Goal: Transaction & Acquisition: Purchase product/service

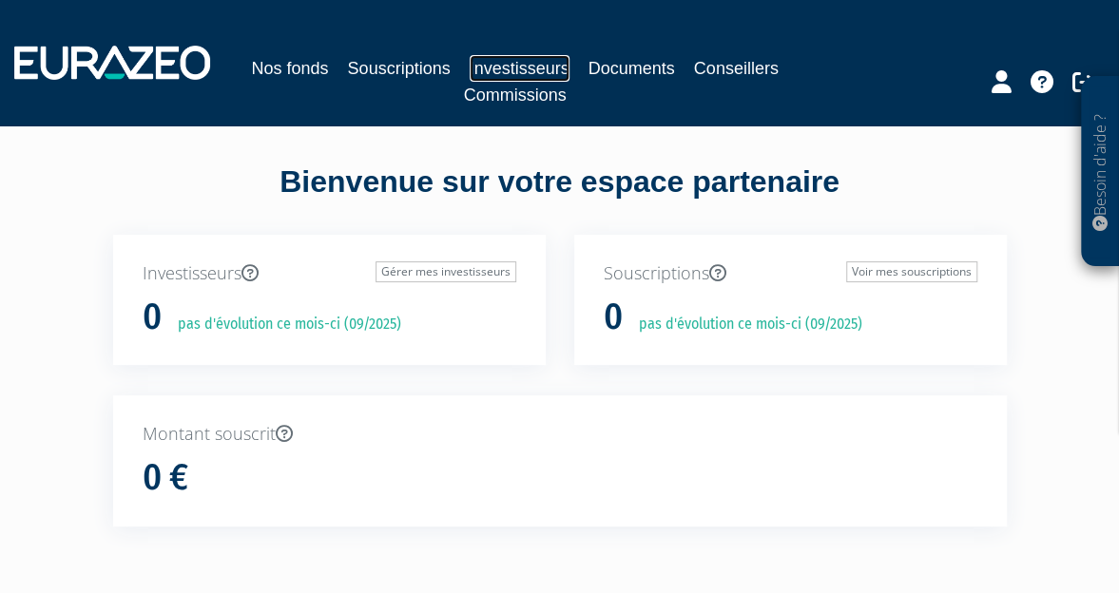
click at [502, 66] on link "Investisseurs" at bounding box center [520, 68] width 100 height 27
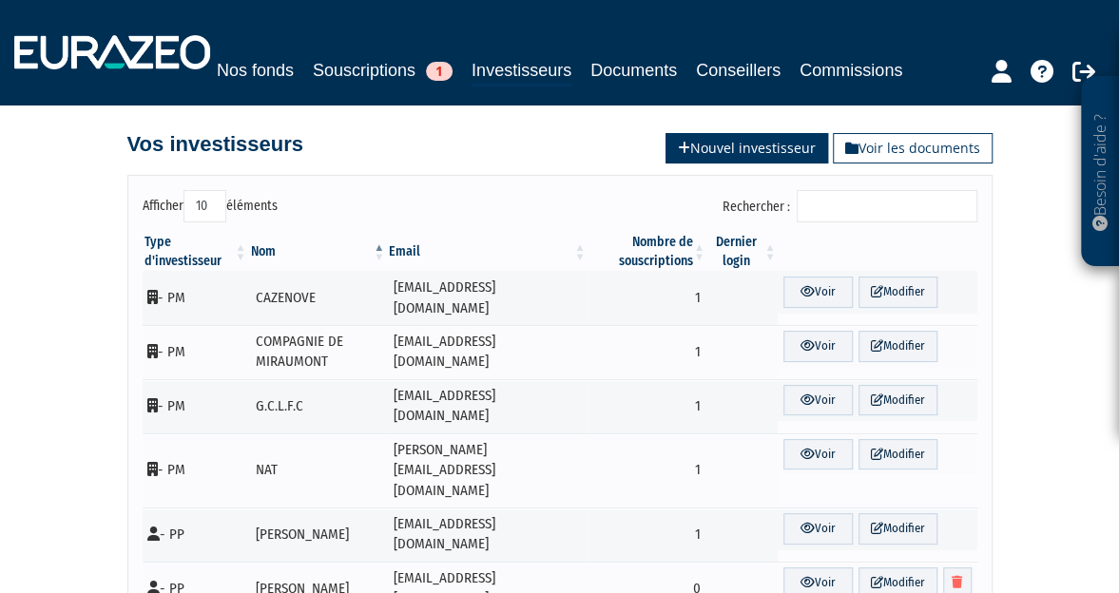
click at [729, 147] on link "Nouvel investisseur" at bounding box center [747, 148] width 163 height 30
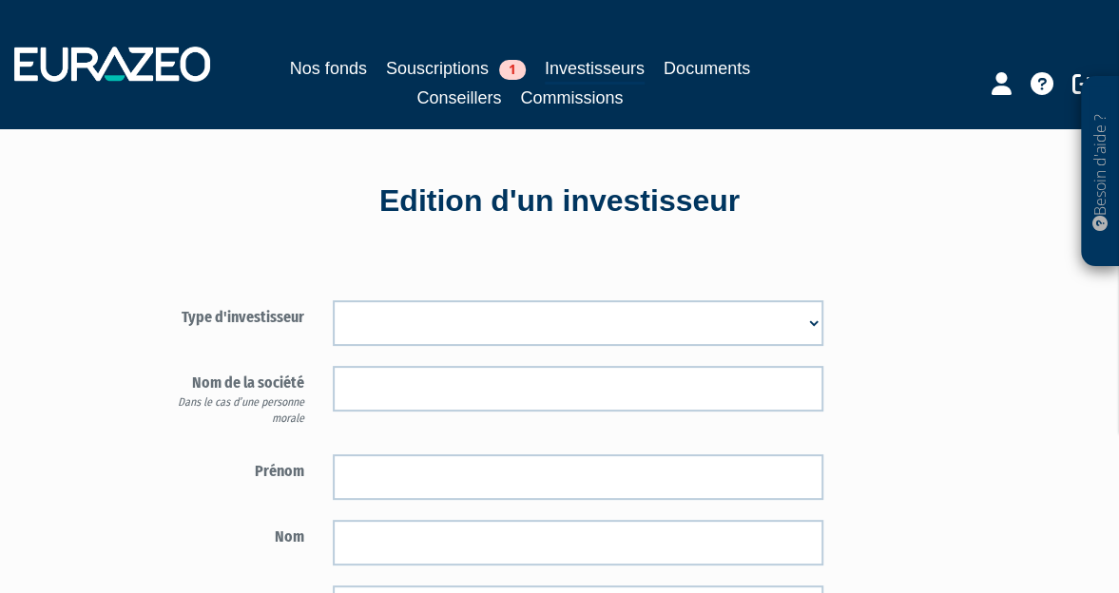
click at [374, 317] on select "Mr Mme Société" at bounding box center [578, 324] width 491 height 46
select select "2"
click at [333, 301] on select "Mr Mme Société" at bounding box center [578, 324] width 491 height 46
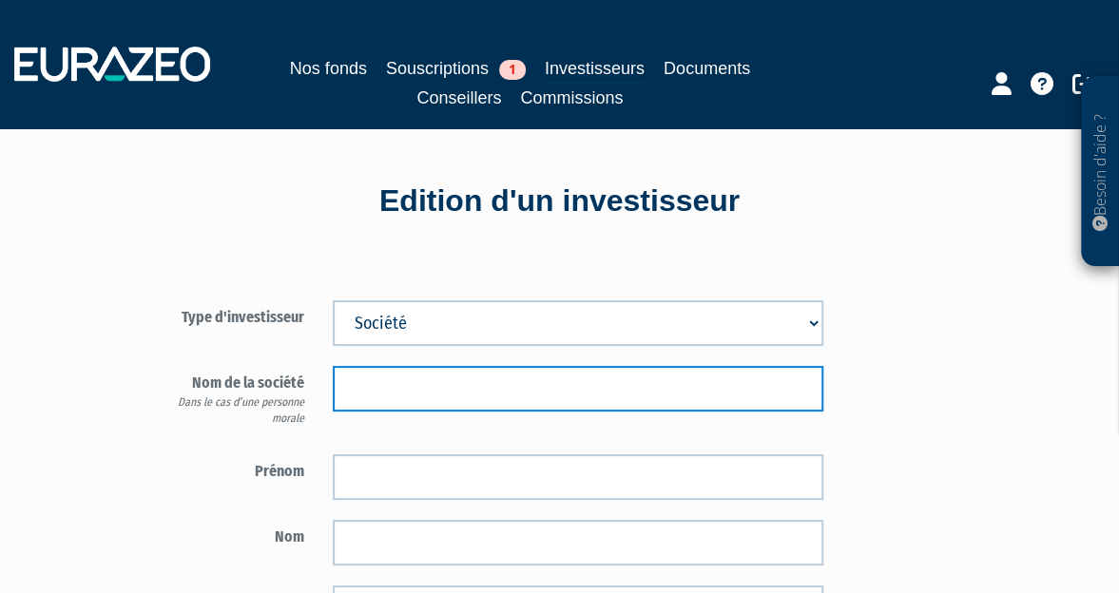
click at [400, 392] on input "text" at bounding box center [578, 389] width 491 height 46
click at [377, 387] on input "text" at bounding box center [578, 389] width 491 height 46
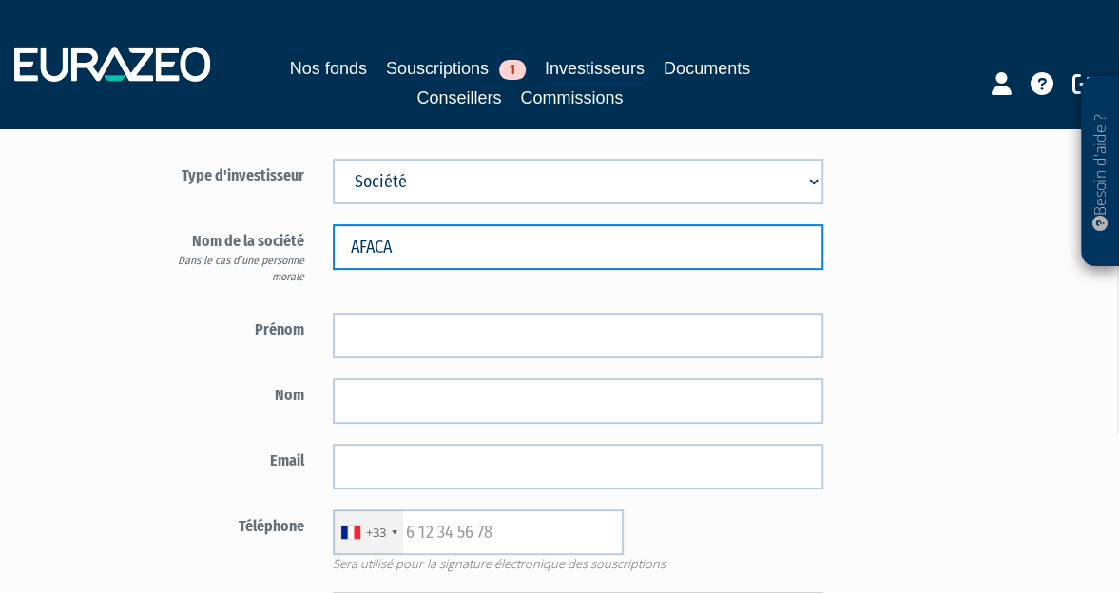
scroll to position [118, 0]
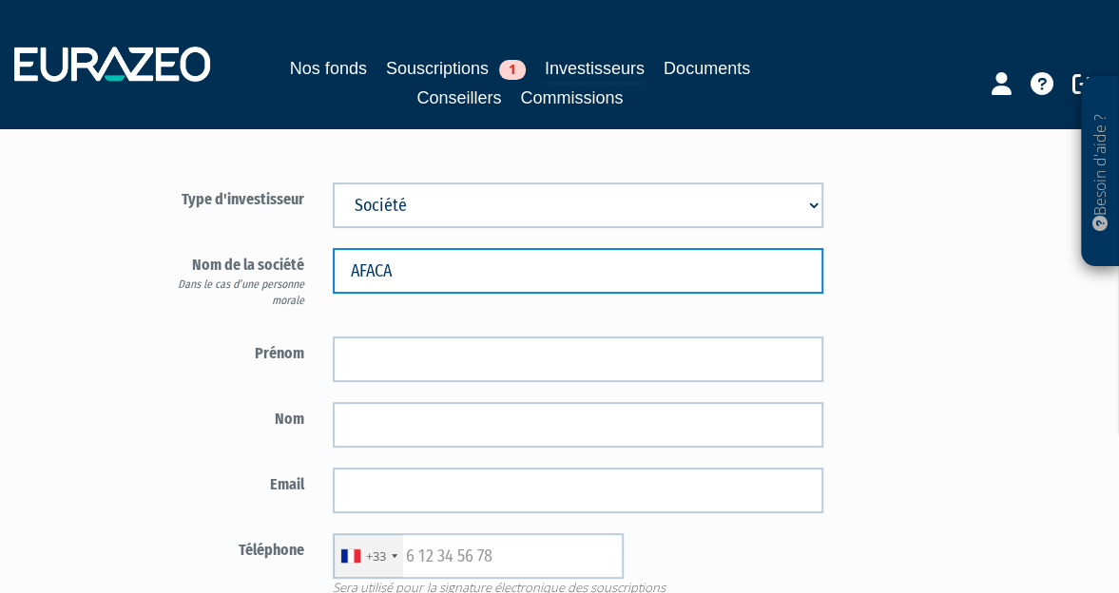
type input "AFACA"
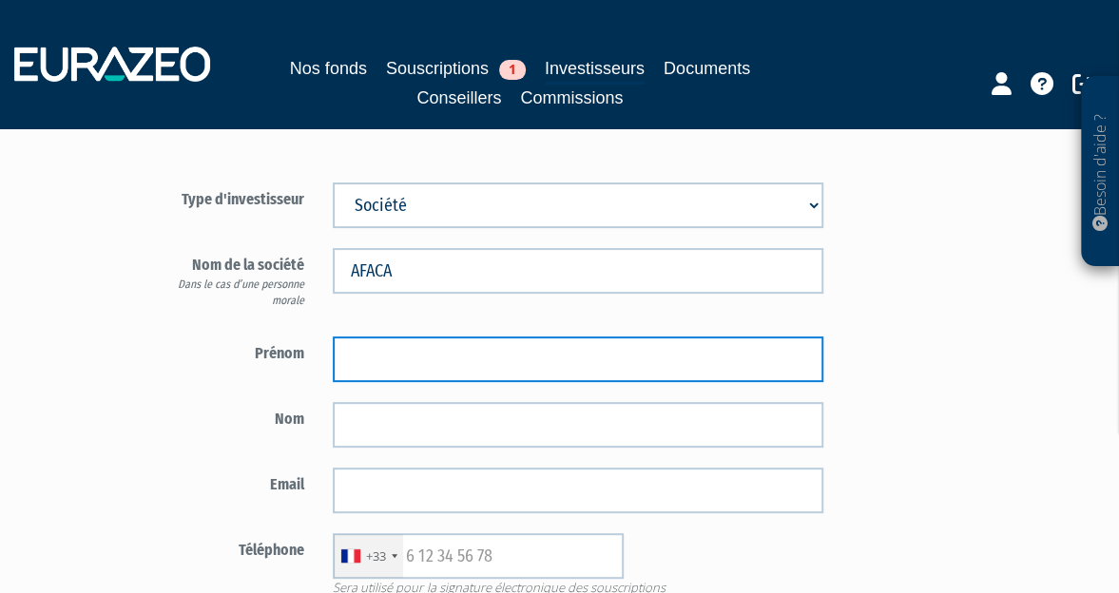
click at [415, 370] on input "text" at bounding box center [578, 360] width 491 height 46
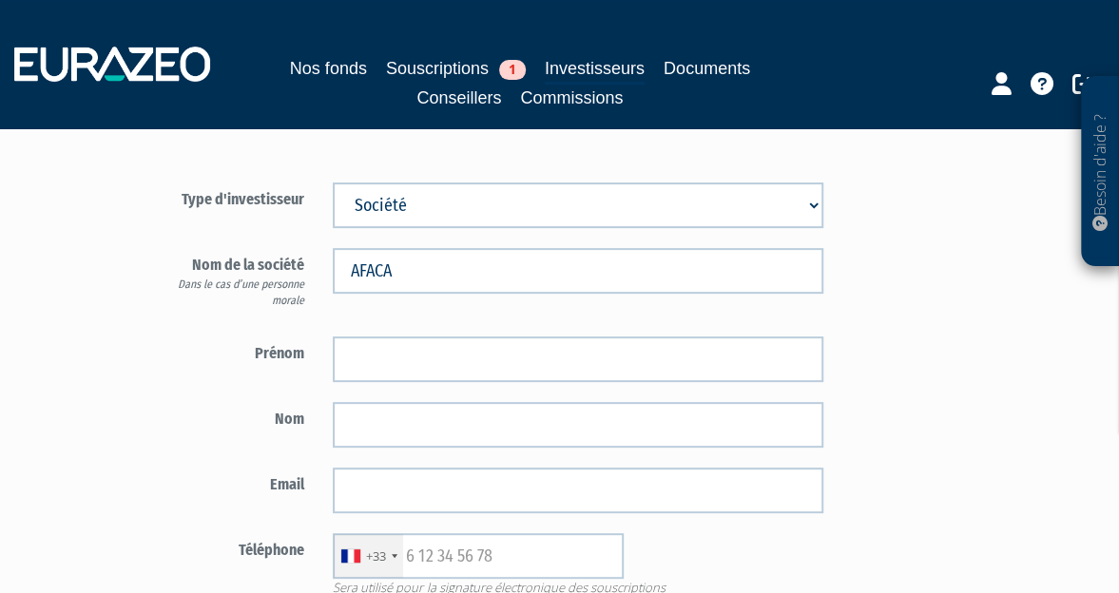
click at [278, 349] on label "Prénom" at bounding box center [232, 351] width 173 height 29
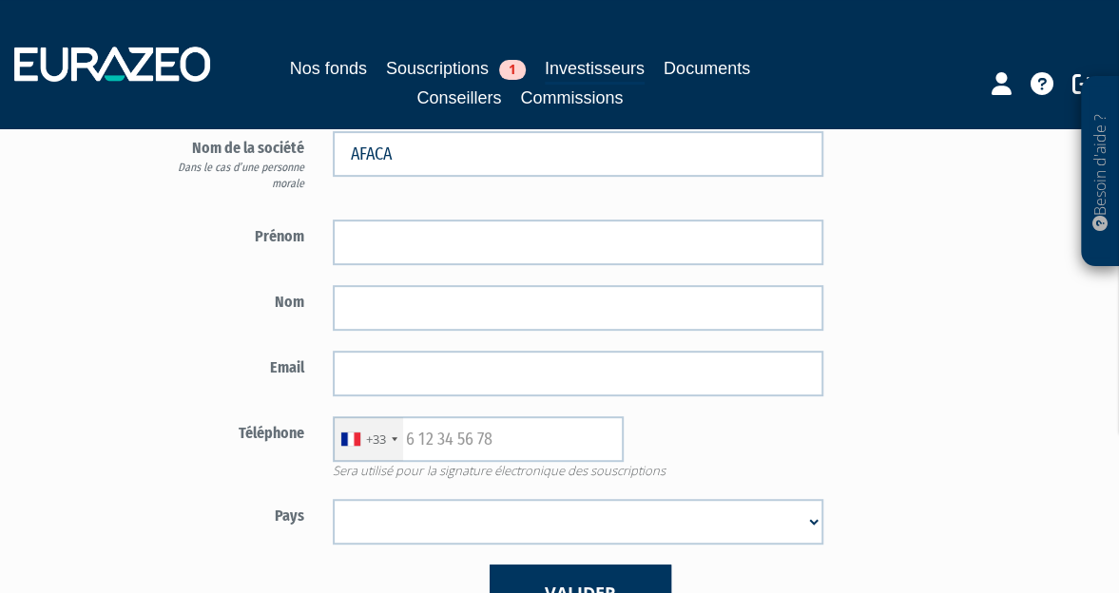
scroll to position [240, 0]
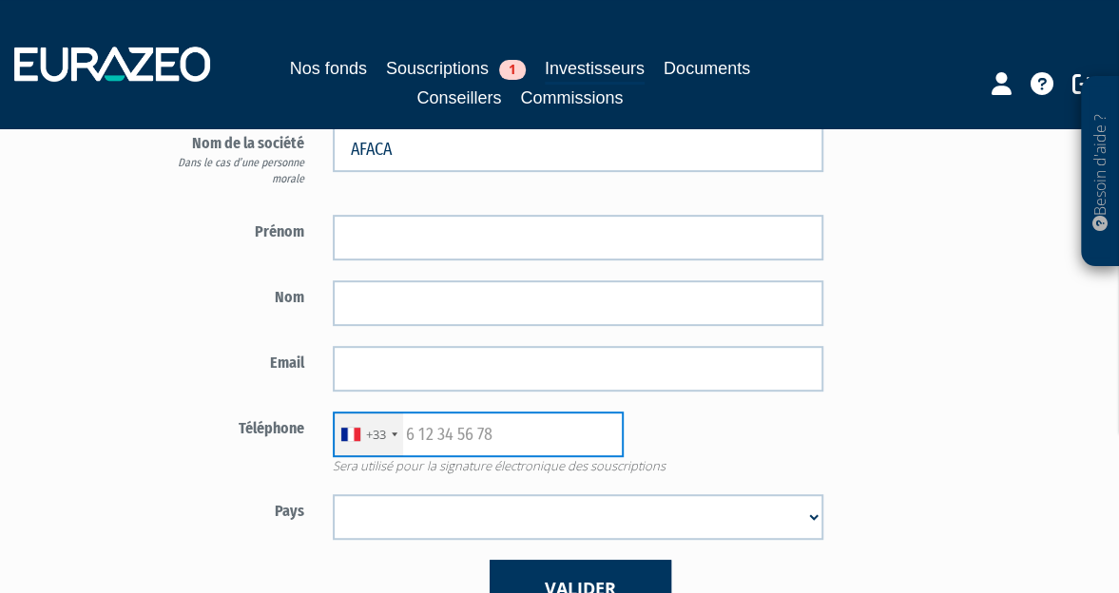
click at [521, 429] on input "text" at bounding box center [478, 435] width 291 height 46
paste input "[PHONE_NUMBER]"
type input "[PHONE_NUMBER]"
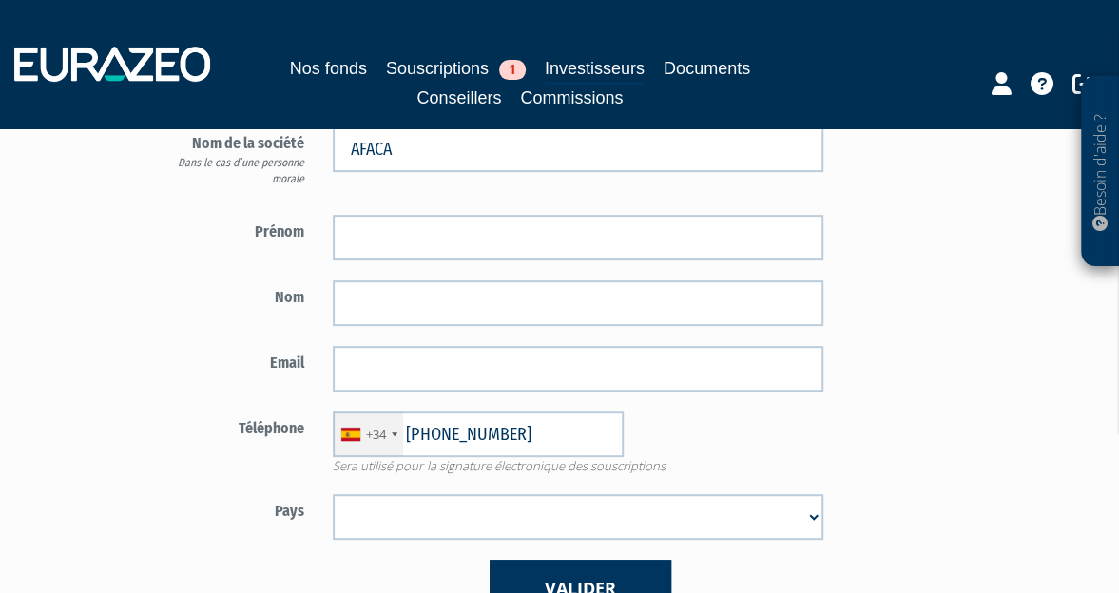
click at [438, 524] on select "Afghanistan Afrique du Sud Albanie Algérie Allemagne Andorre Angola Anguilla An…" at bounding box center [578, 518] width 491 height 46
select select "75"
click at [333, 495] on select "Afghanistan Afrique du Sud Albanie Algérie Allemagne Andorre Angola Anguilla An…" at bounding box center [578, 518] width 491 height 46
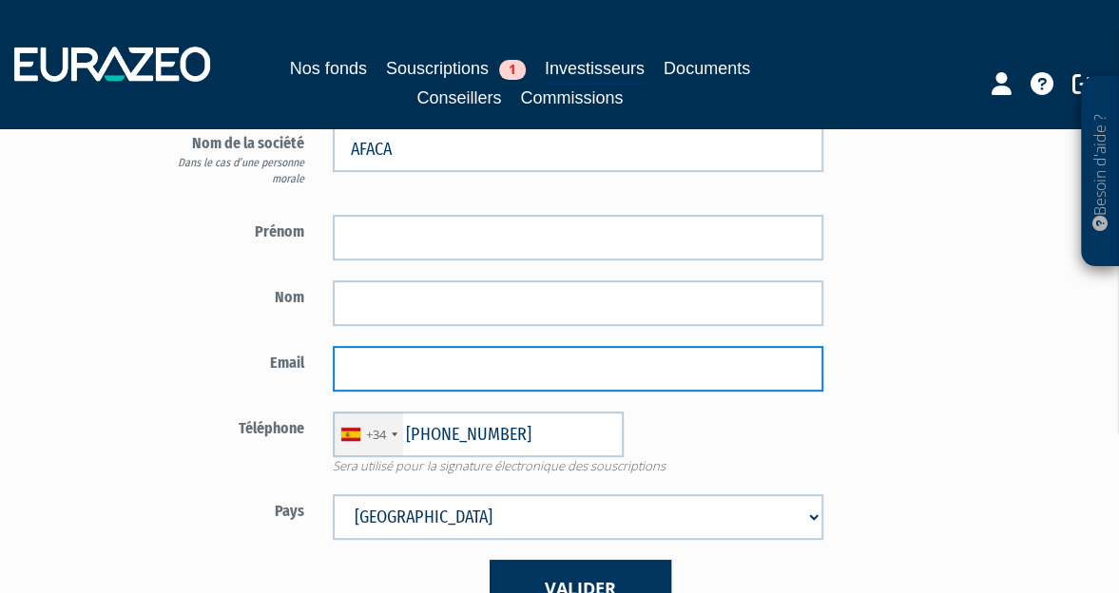
click at [372, 370] on input "email" at bounding box center [578, 369] width 491 height 46
paste input "[EMAIL_ADDRESS][DOMAIN_NAME]"
type input "[EMAIL_ADDRESS][DOMAIN_NAME]"
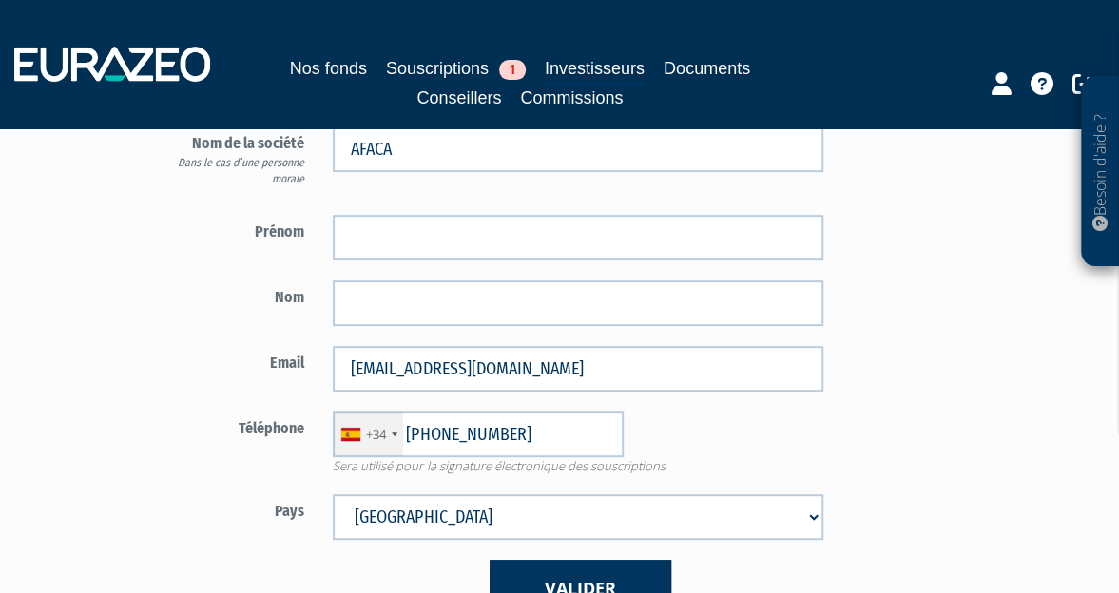
click at [215, 342] on form "Type d'investisseur Mr Mme Société" at bounding box center [492, 340] width 692 height 558
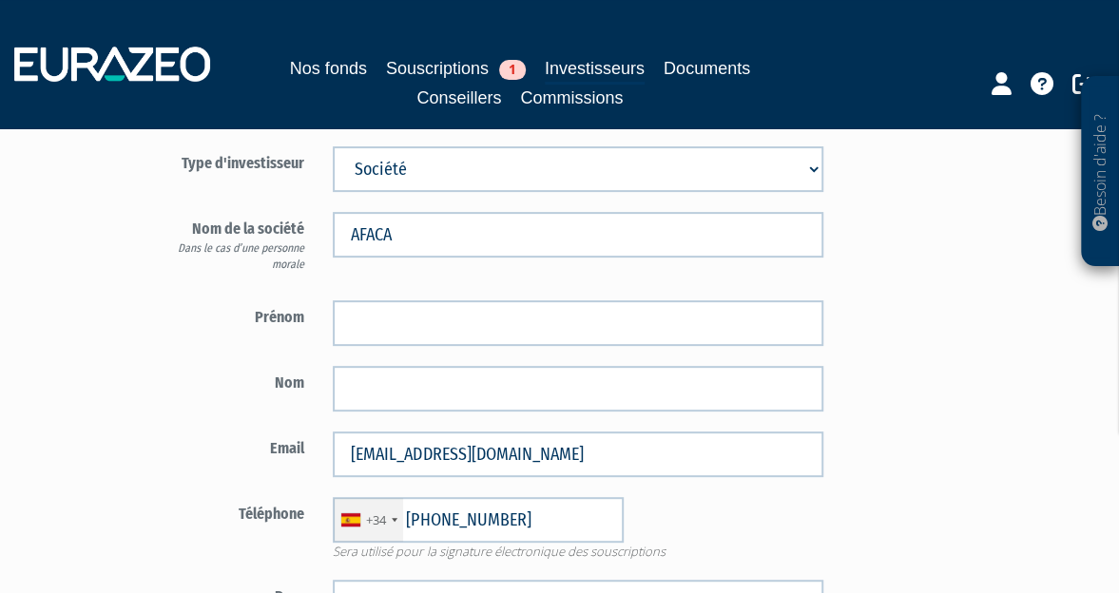
scroll to position [163, 0]
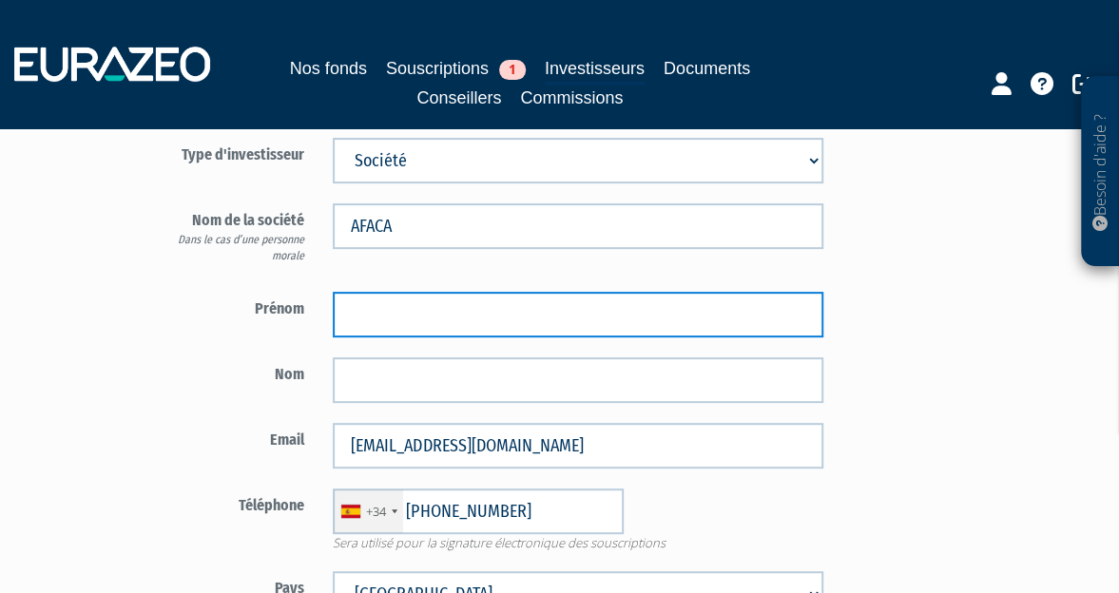
click at [379, 307] on input "text" at bounding box center [578, 315] width 491 height 46
type input "AMAURY"
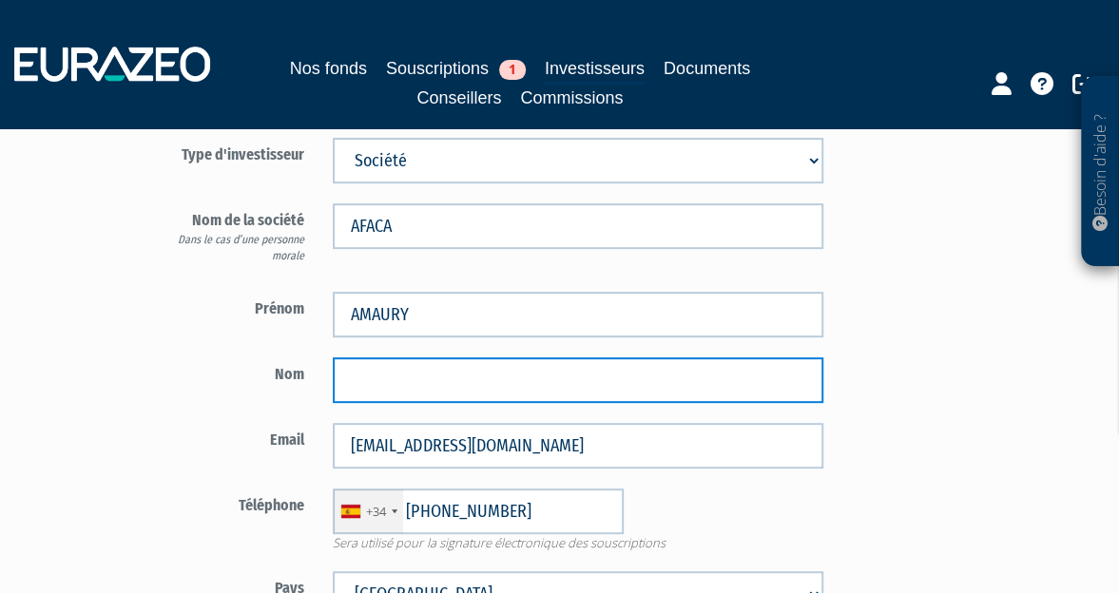
type input "Q"
type input "SALAUN"
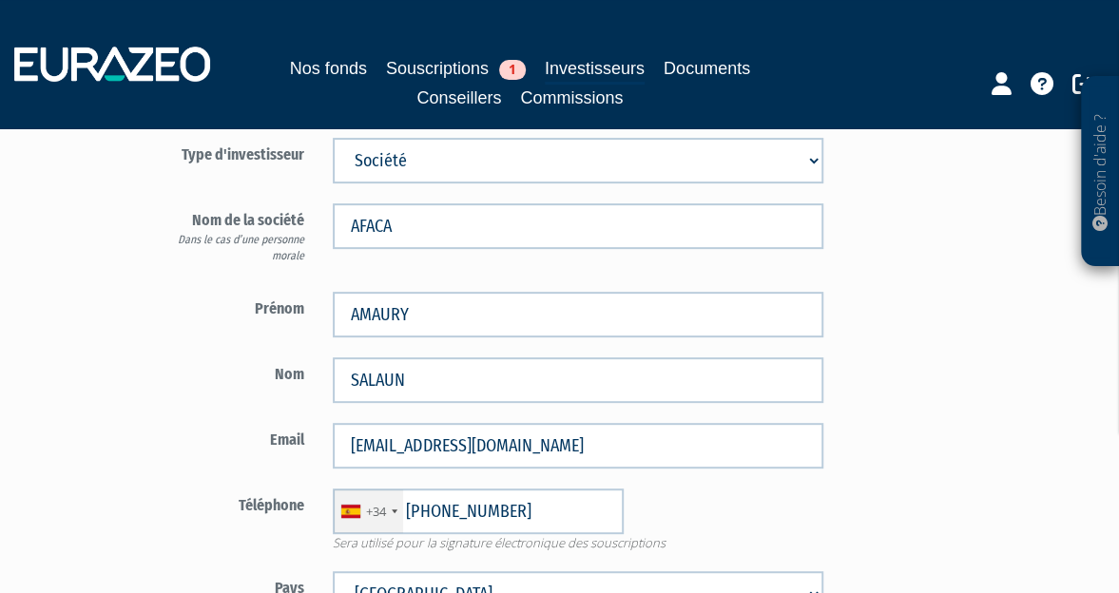
click at [282, 367] on label "Nom" at bounding box center [232, 372] width 173 height 29
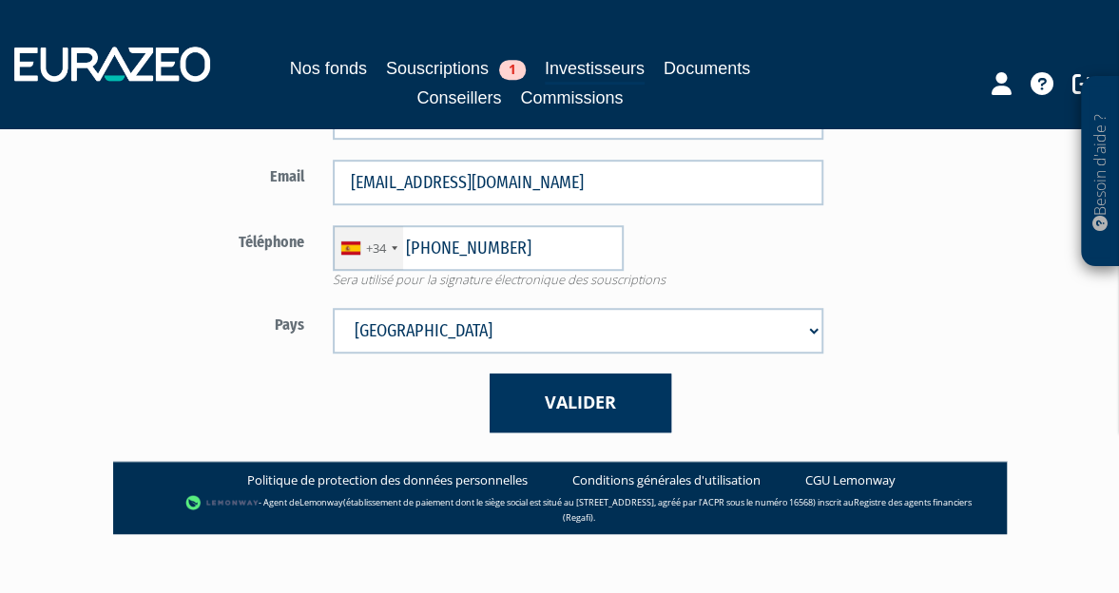
scroll to position [441, 0]
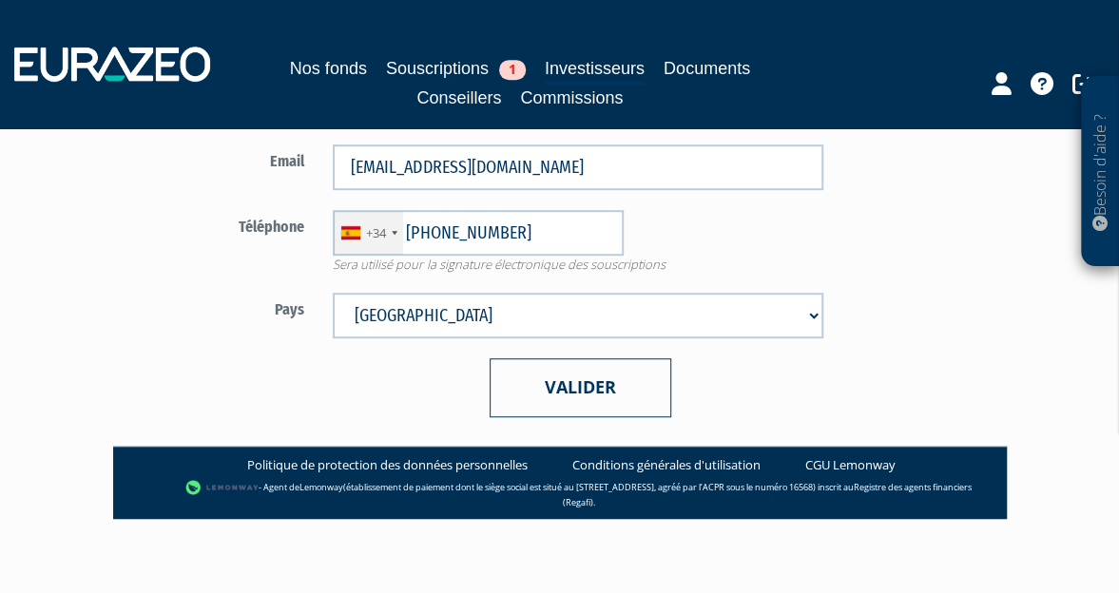
click at [571, 368] on button "Valider" at bounding box center [581, 388] width 182 height 58
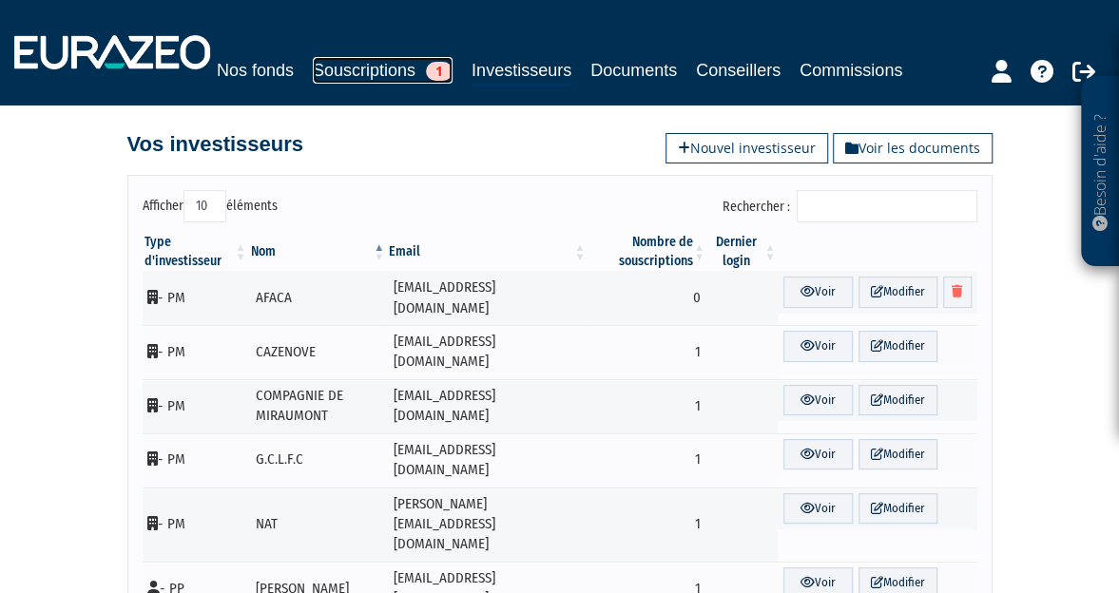
click at [393, 70] on link "Souscriptions 1" at bounding box center [383, 70] width 140 height 27
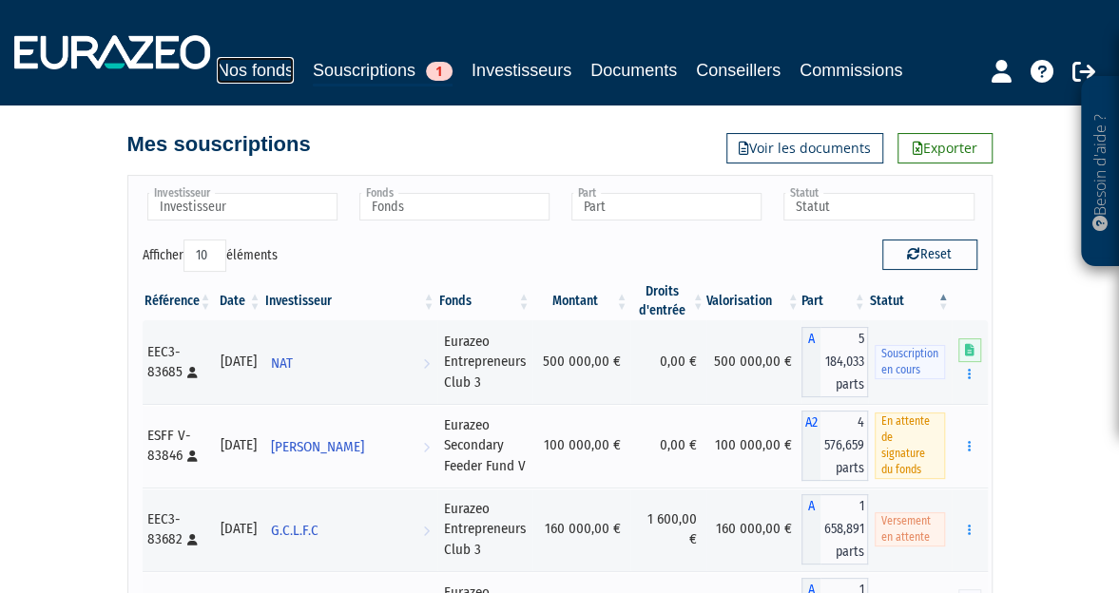
click at [285, 64] on link "Nos fonds" at bounding box center [255, 70] width 77 height 27
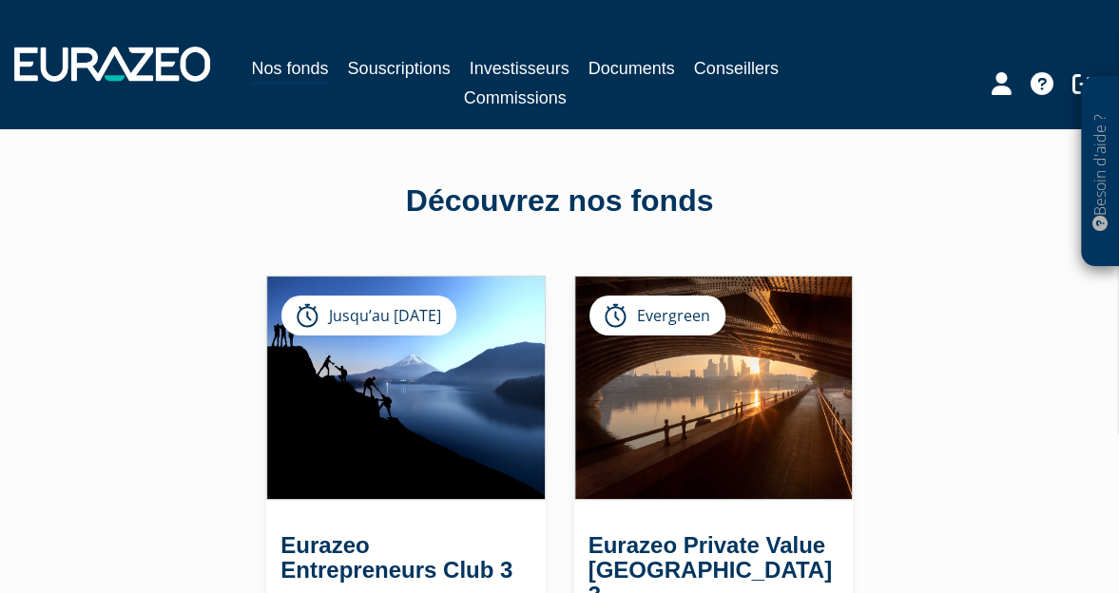
click at [512, 55] on link "Investisseurs" at bounding box center [520, 68] width 100 height 27
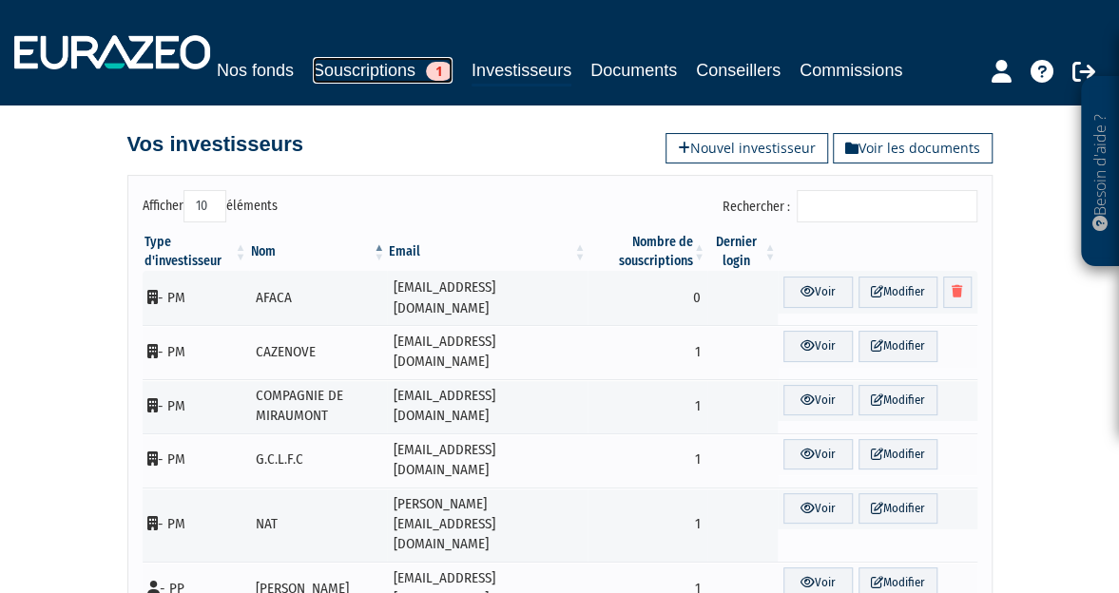
click at [370, 63] on link "Souscriptions 1" at bounding box center [383, 70] width 140 height 27
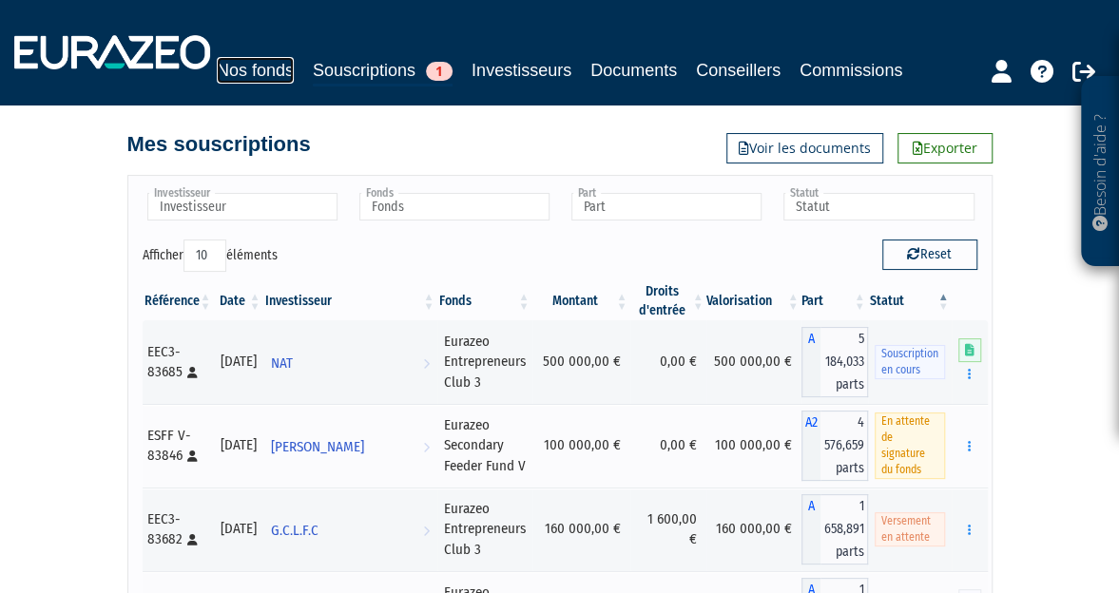
click at [269, 68] on link "Nos fonds" at bounding box center [255, 70] width 77 height 27
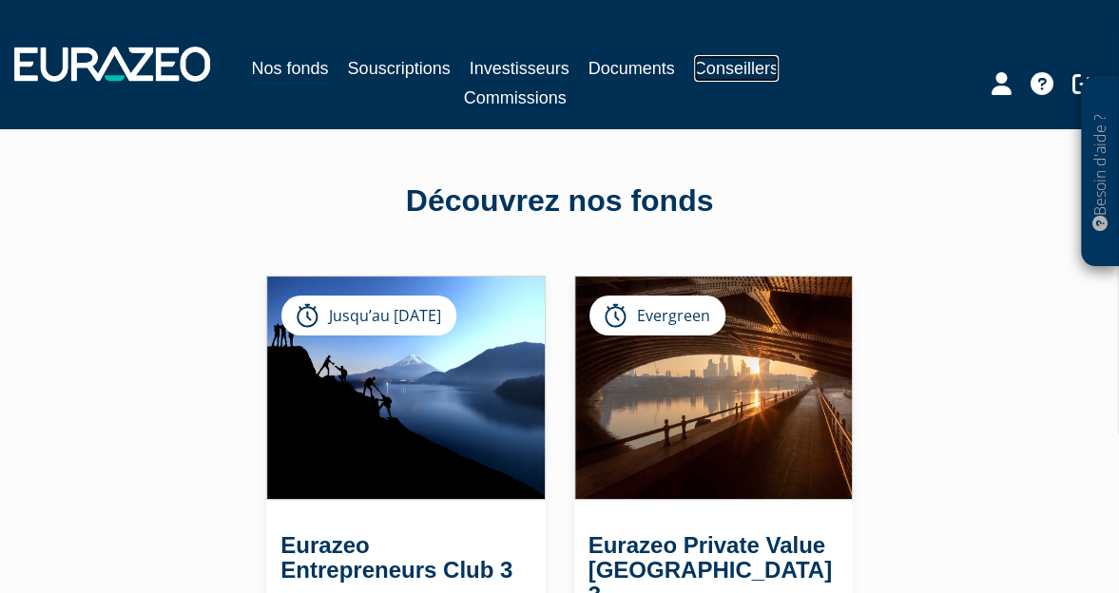
click at [719, 77] on link "Conseillers" at bounding box center [736, 68] width 85 height 27
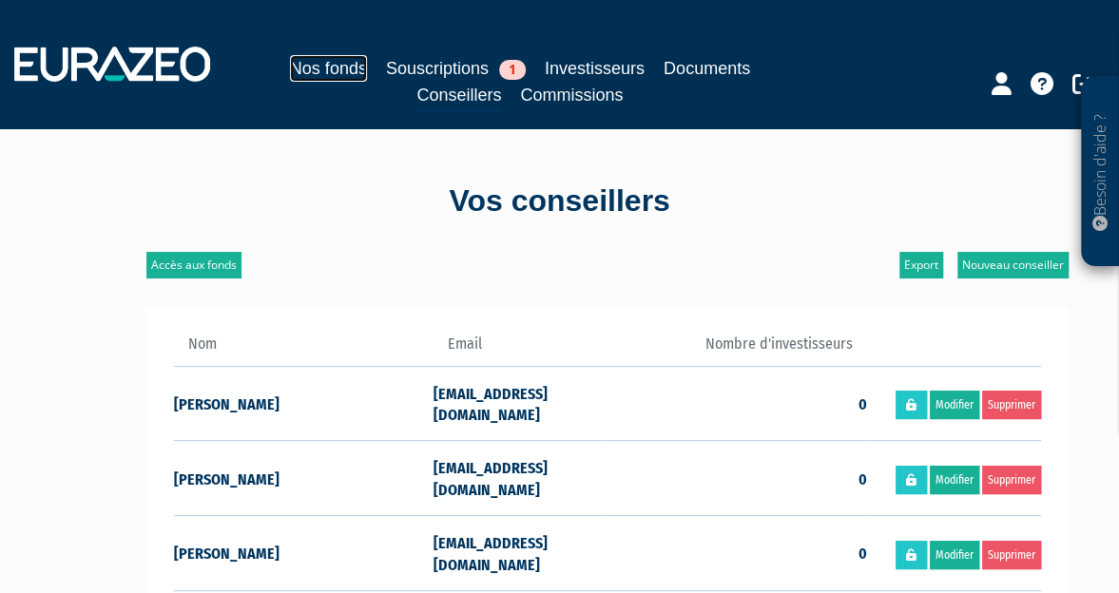
click at [337, 65] on link "Nos fonds" at bounding box center [328, 68] width 77 height 27
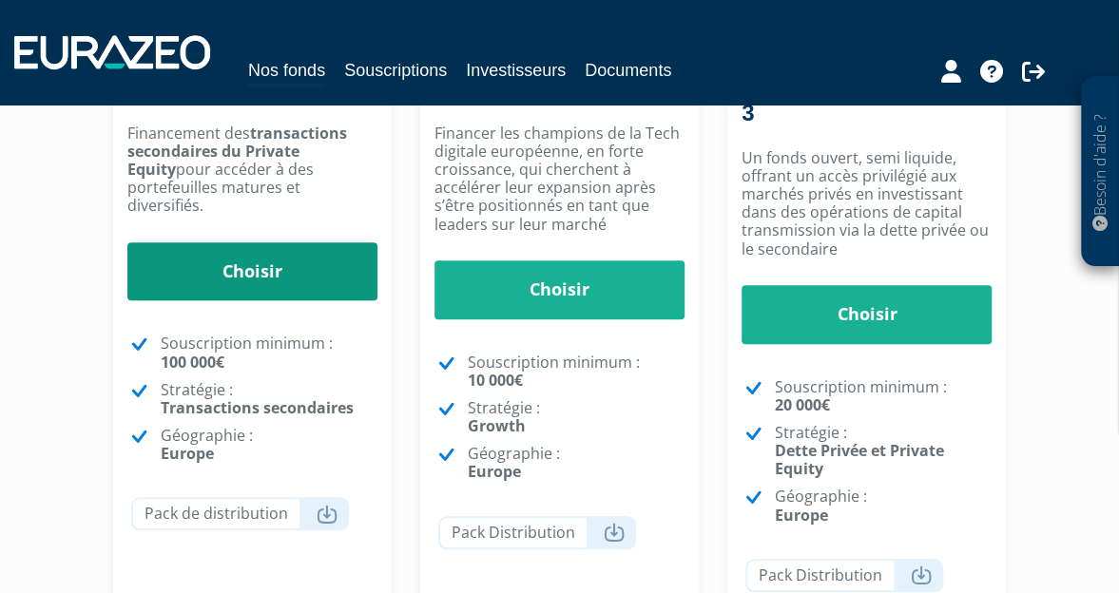
scroll to position [459, 0]
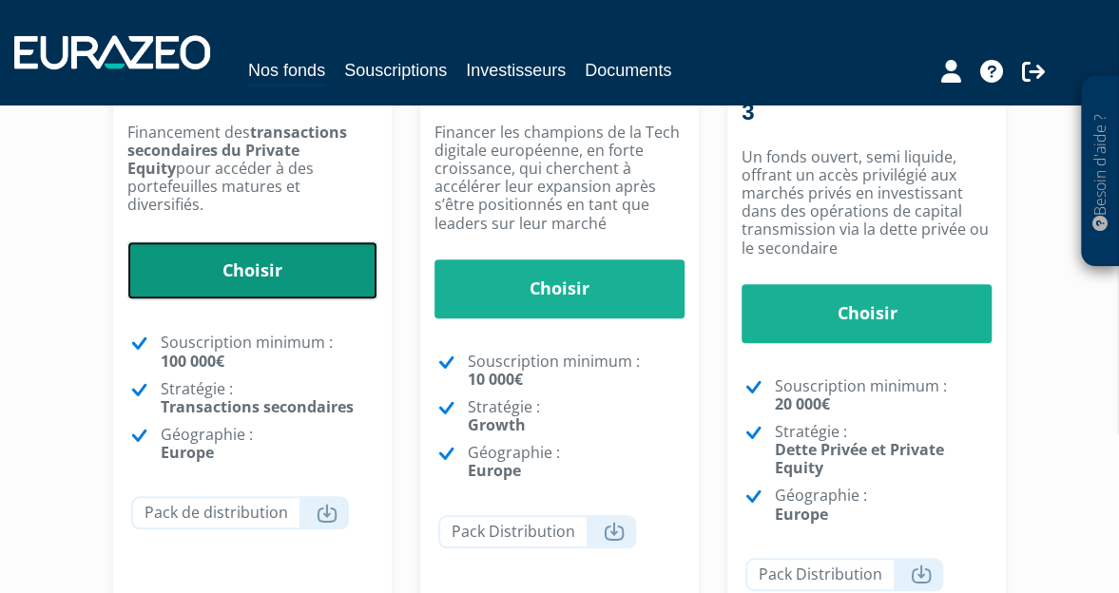
click at [249, 242] on link "Choisir" at bounding box center [252, 271] width 250 height 59
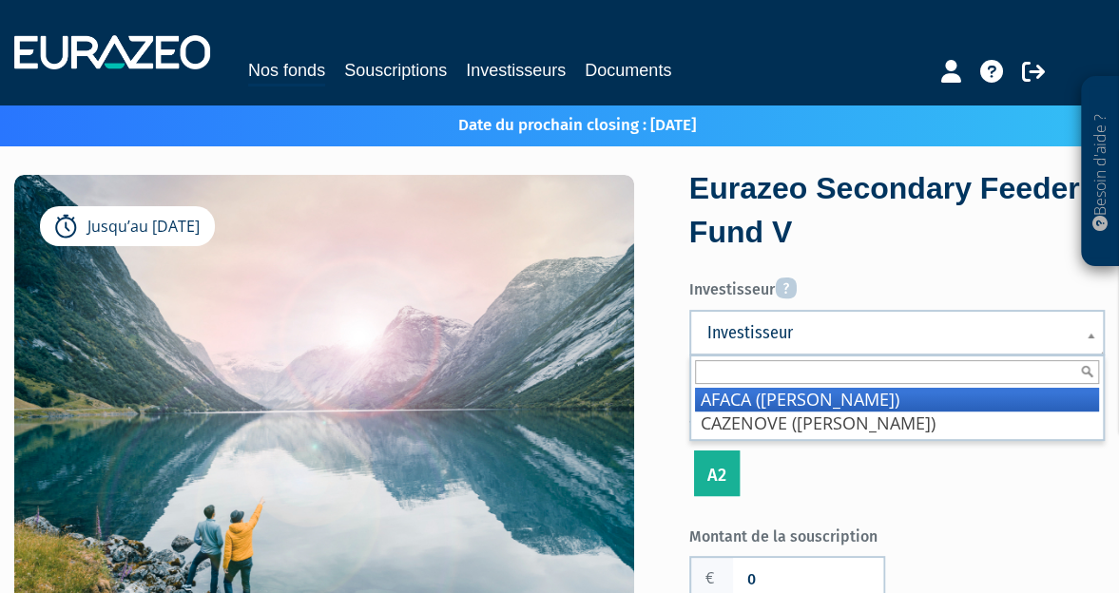
click at [753, 323] on span "Investisseur" at bounding box center [885, 332] width 355 height 23
click at [773, 399] on li "AFACA ([PERSON_NAME])" at bounding box center [897, 400] width 404 height 24
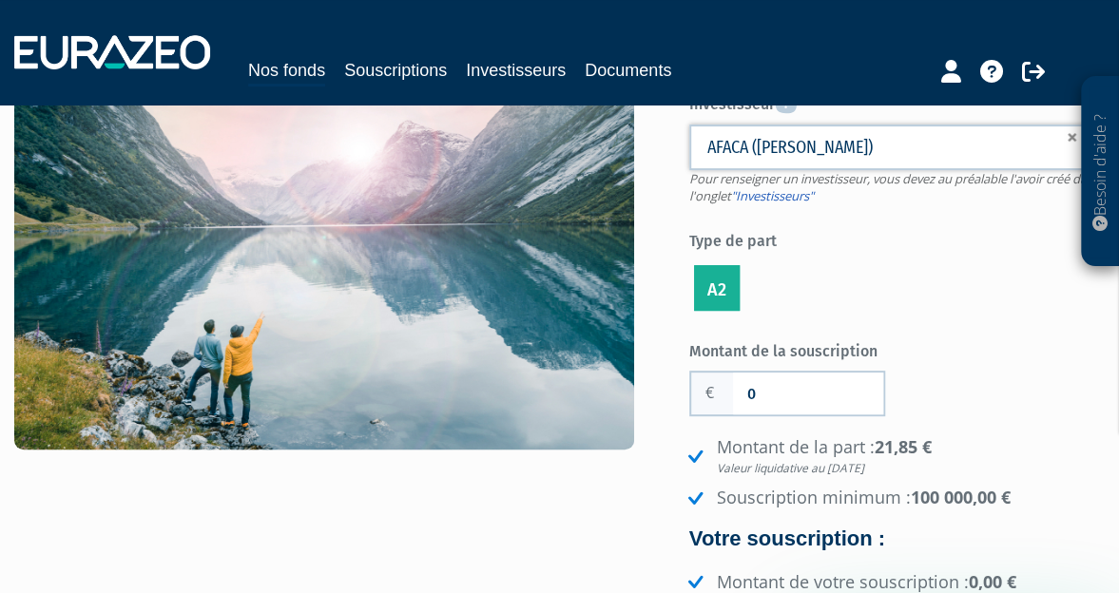
scroll to position [186, 0]
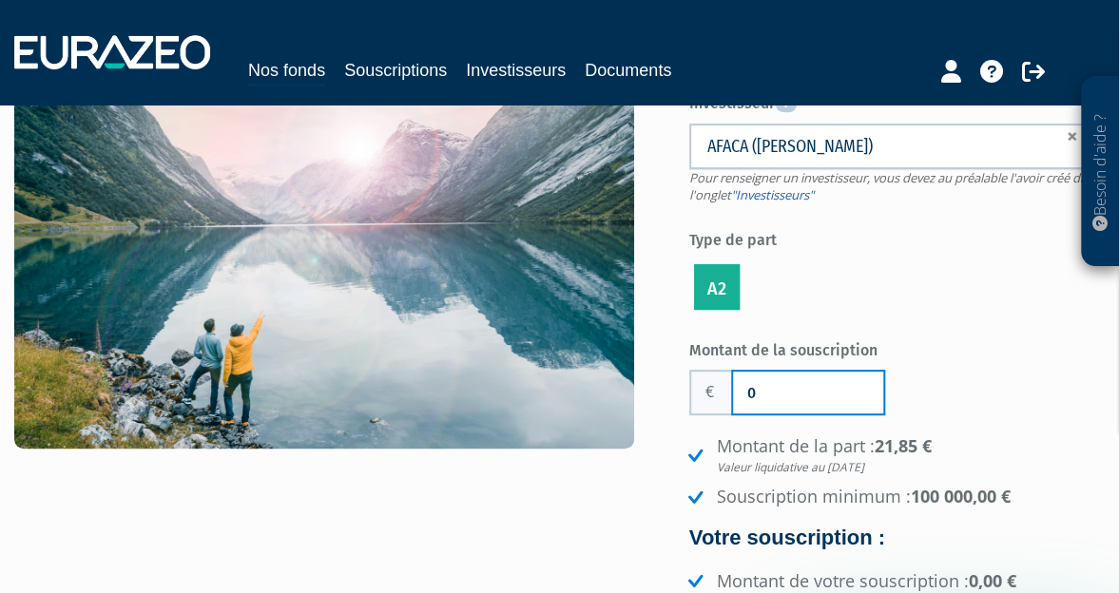
click at [763, 373] on input "0" at bounding box center [808, 393] width 150 height 42
type input "100 000"
click at [995, 387] on div "Montant de la souscription 100 000" at bounding box center [898, 375] width 416 height 83
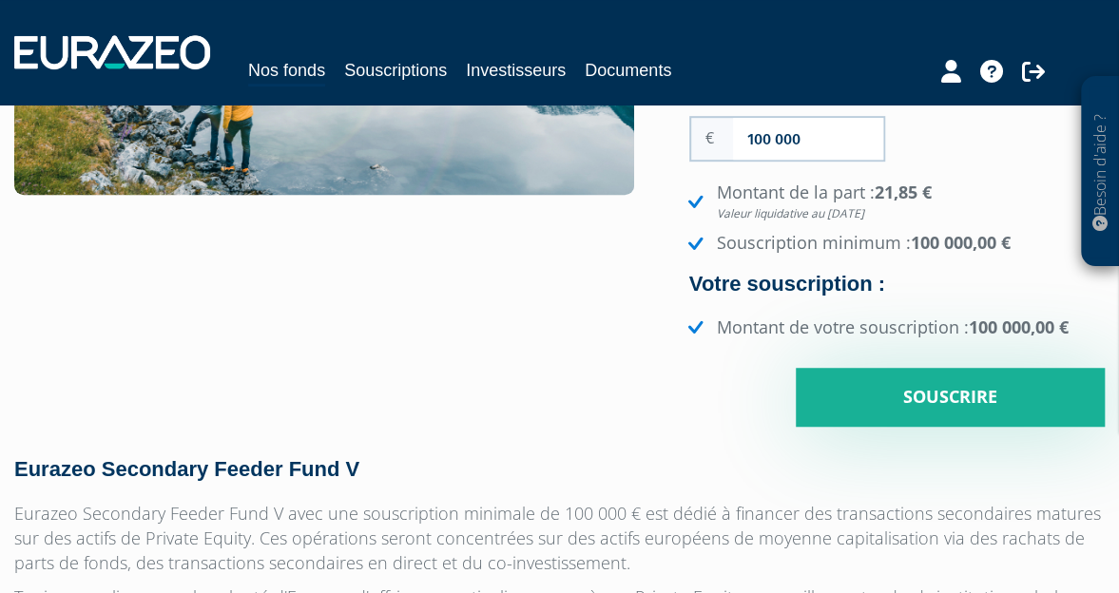
scroll to position [447, 0]
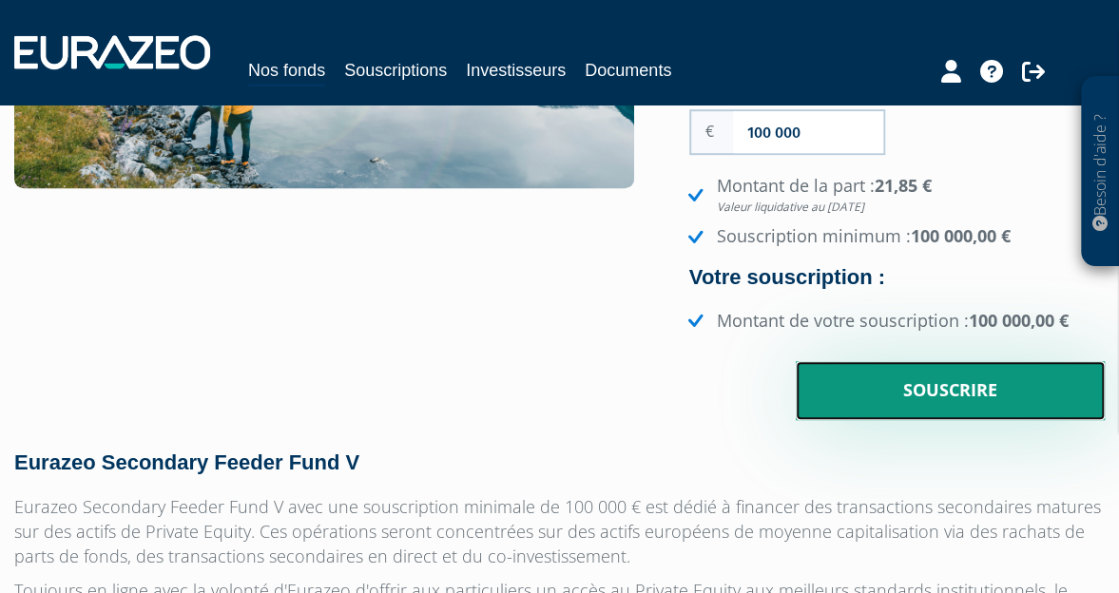
click at [919, 398] on input "Souscrire" at bounding box center [950, 390] width 309 height 59
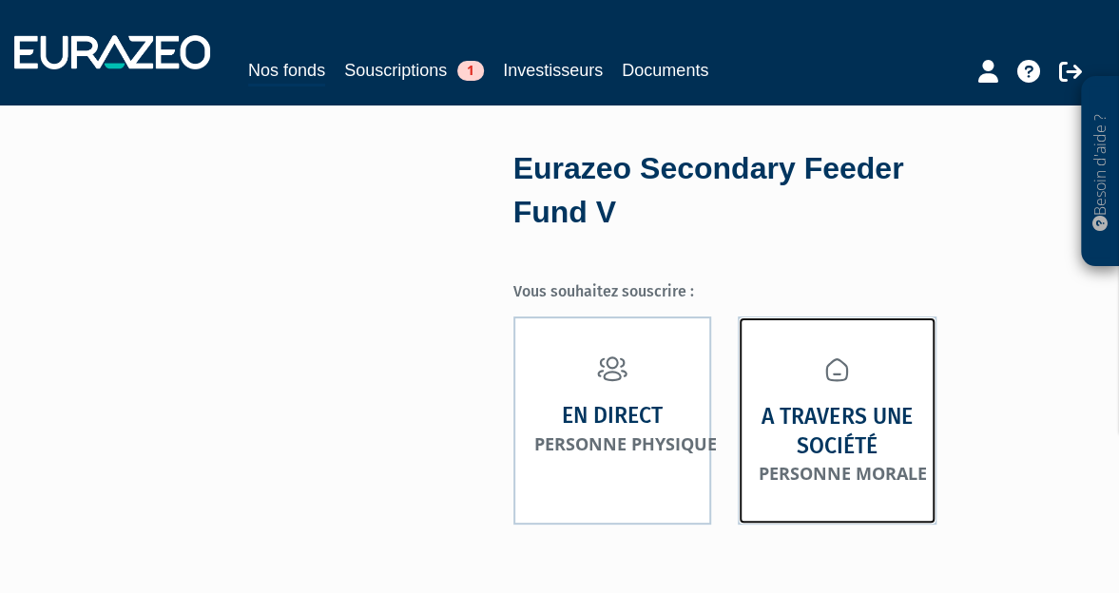
click at [871, 431] on strong "A travers une société" at bounding box center [837, 431] width 157 height 58
